Goal: Transaction & Acquisition: Purchase product/service

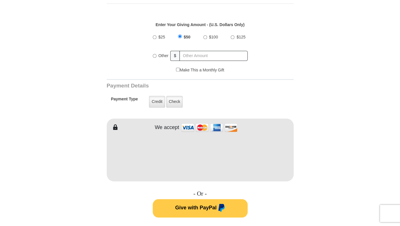
scroll to position [214, 0]
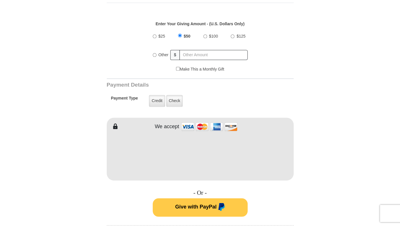
click at [205, 37] on input "$100" at bounding box center [205, 36] width 4 height 4
radio input "true"
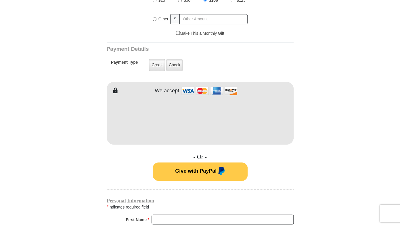
scroll to position [251, 0]
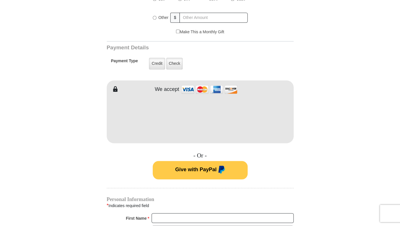
click at [328, 130] on form "VICTORY Channel Online Giving VICTORY Channel is a worldwide, on-air television…" at bounding box center [200, 111] width 328 height 687
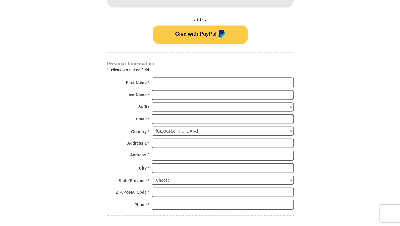
scroll to position [389, 0]
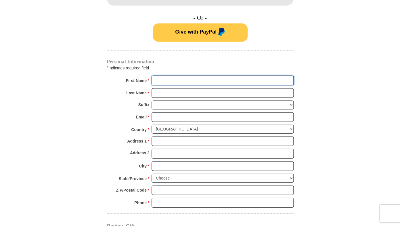
click at [166, 79] on input "First Name *" at bounding box center [222, 81] width 142 height 10
type input "[PERSON_NAME]"
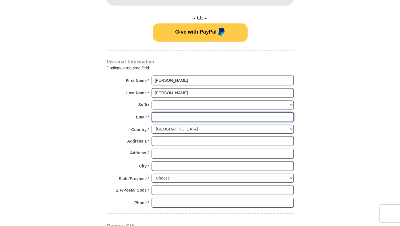
type input "[EMAIL_ADDRESS][DOMAIN_NAME]"
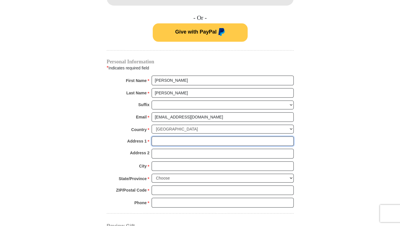
type input "[STREET_ADDRESS]"
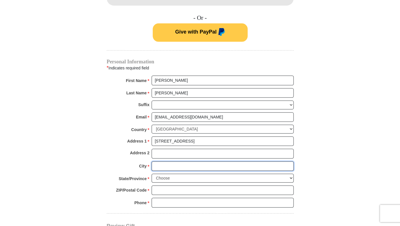
type input "BROKEN ARROW"
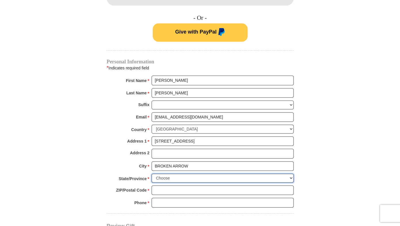
select select "OK"
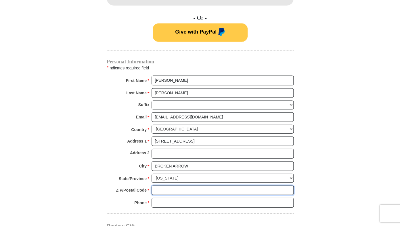
type input "74014-1992"
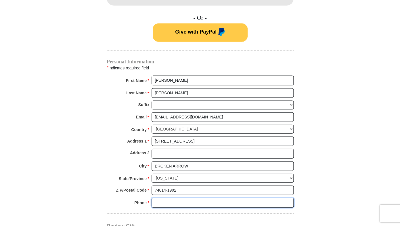
type input "6624220985"
click at [109, 101] on div "Suffix [PERSON_NAME] I II III IV V VI" at bounding box center [200, 107] width 187 height 12
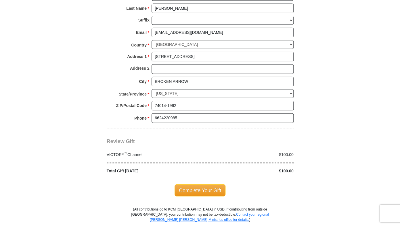
scroll to position [475, 0]
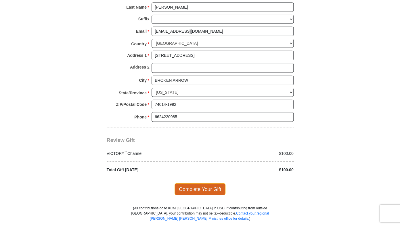
click at [207, 188] on span "Complete Your Gift" at bounding box center [199, 190] width 51 height 12
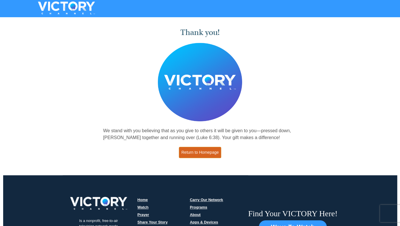
click at [192, 153] on link "Return to Homepage" at bounding box center [200, 152] width 43 height 11
